Goal: Navigation & Orientation: Find specific page/section

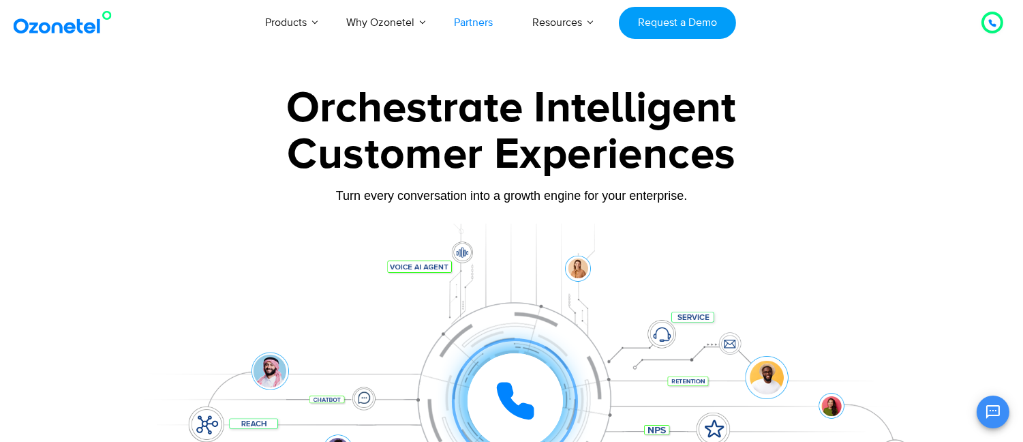
click at [475, 14] on link "Partners" at bounding box center [473, 22] width 78 height 45
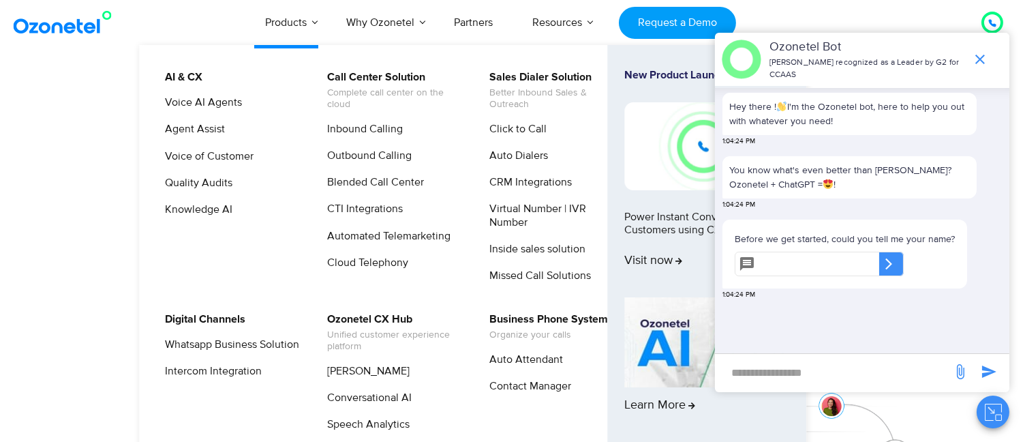
drag, startPoint x: 251, startPoint y: 125, endPoint x: 277, endPoint y: 113, distance: 28.7
click at [254, 125] on li "Agent Assist" at bounding box center [228, 134] width 145 height 27
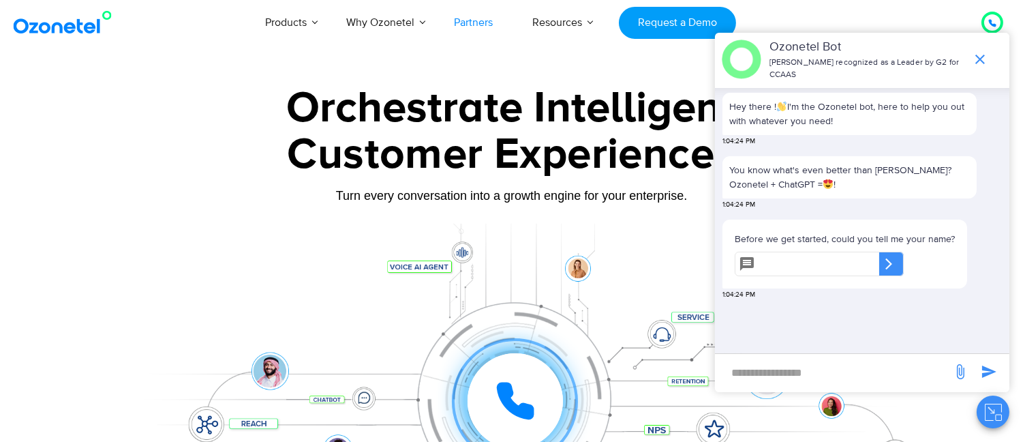
click at [471, 23] on link "Partners" at bounding box center [473, 22] width 78 height 45
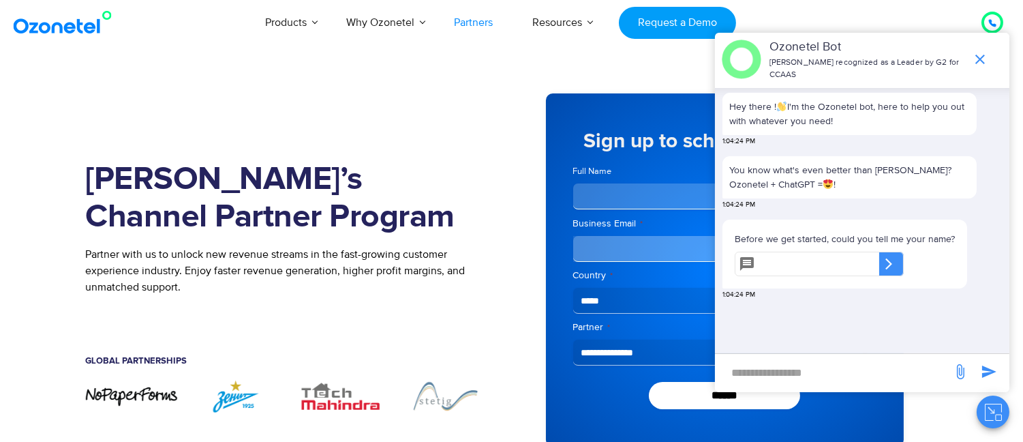
click at [795, 260] on input "text" at bounding box center [820, 263] width 119 height 25
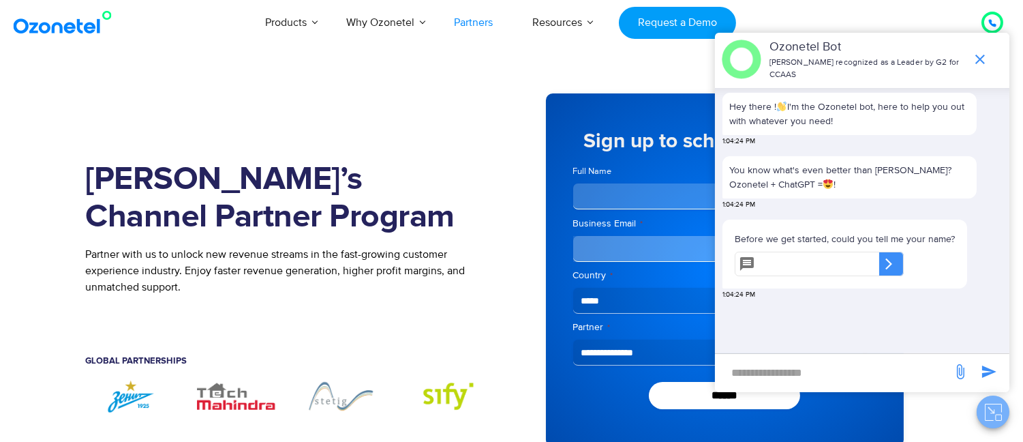
click at [1007, 412] on button "Close chat" at bounding box center [993, 411] width 33 height 33
